Goal: Task Accomplishment & Management: Use online tool/utility

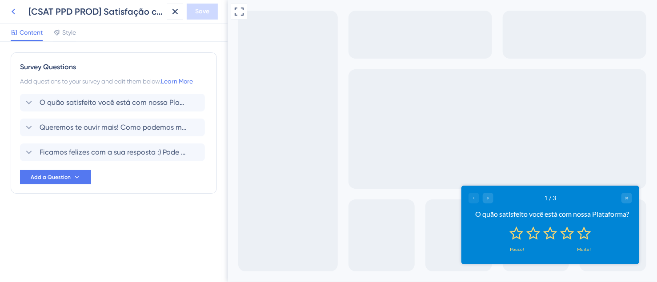
click at [14, 12] on icon at bounding box center [13, 11] width 11 height 11
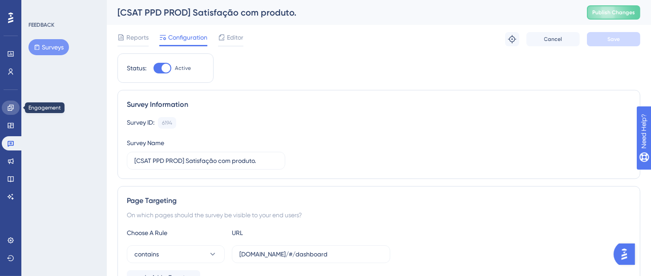
click at [9, 111] on icon at bounding box center [10, 107] width 7 height 7
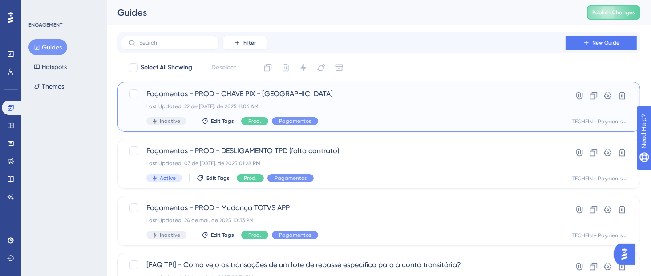
click at [340, 94] on span "Pagamentos - PROD - CHAVE PIX - [GEOGRAPHIC_DATA]" at bounding box center [343, 94] width 394 height 11
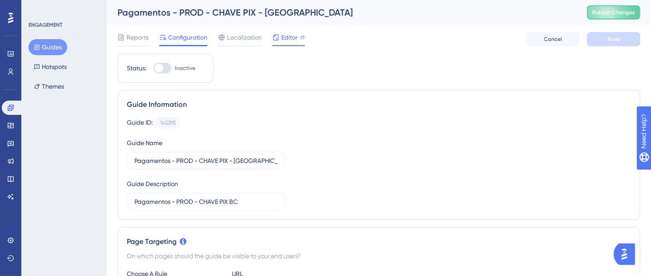
click at [284, 38] on span "Editor" at bounding box center [289, 37] width 16 height 11
click at [9, 238] on icon at bounding box center [10, 240] width 7 height 7
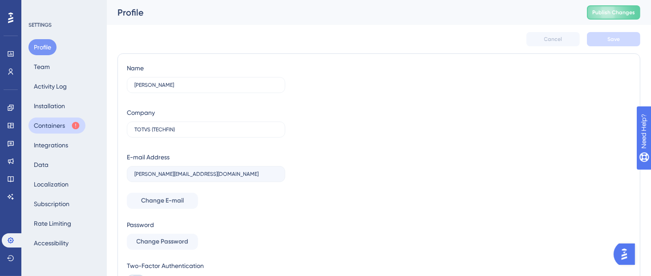
click at [47, 124] on button "Containers" at bounding box center [56, 125] width 57 height 16
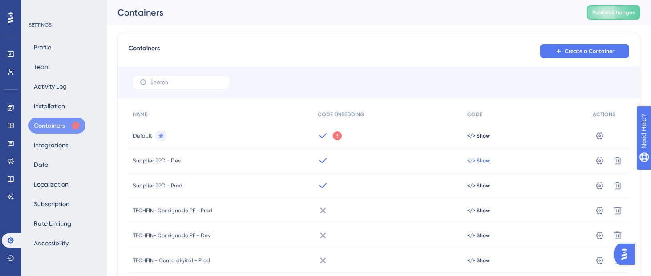
click at [473, 158] on span "</> Show" at bounding box center [478, 160] width 23 height 7
